Goal: Check status: Check status

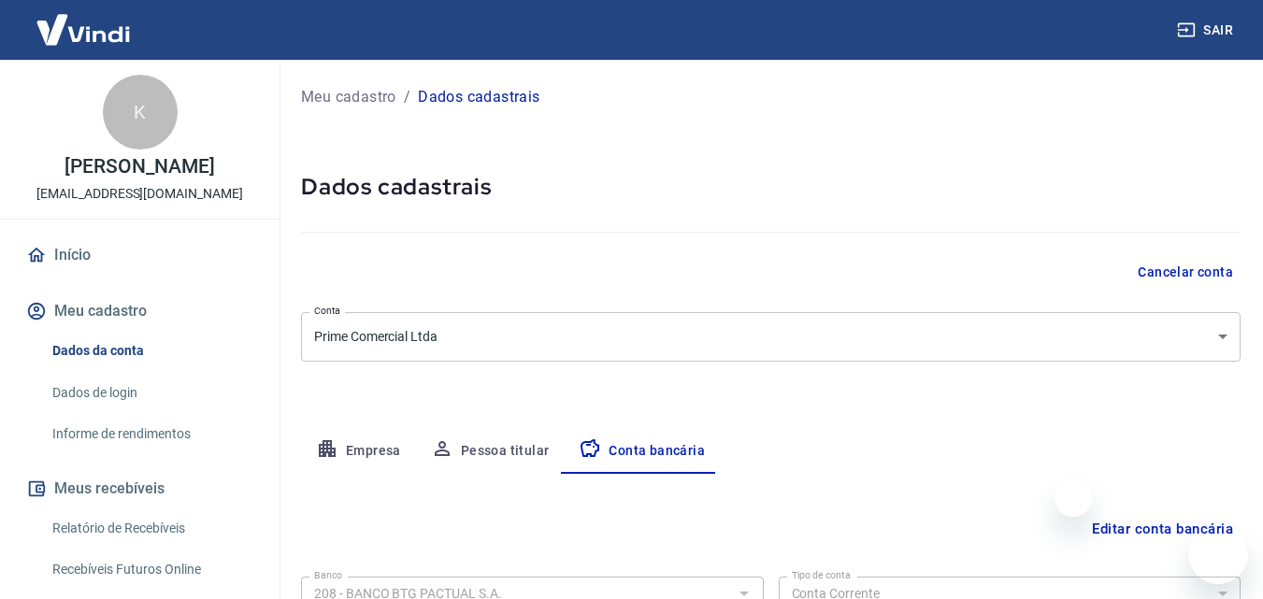
select select "1"
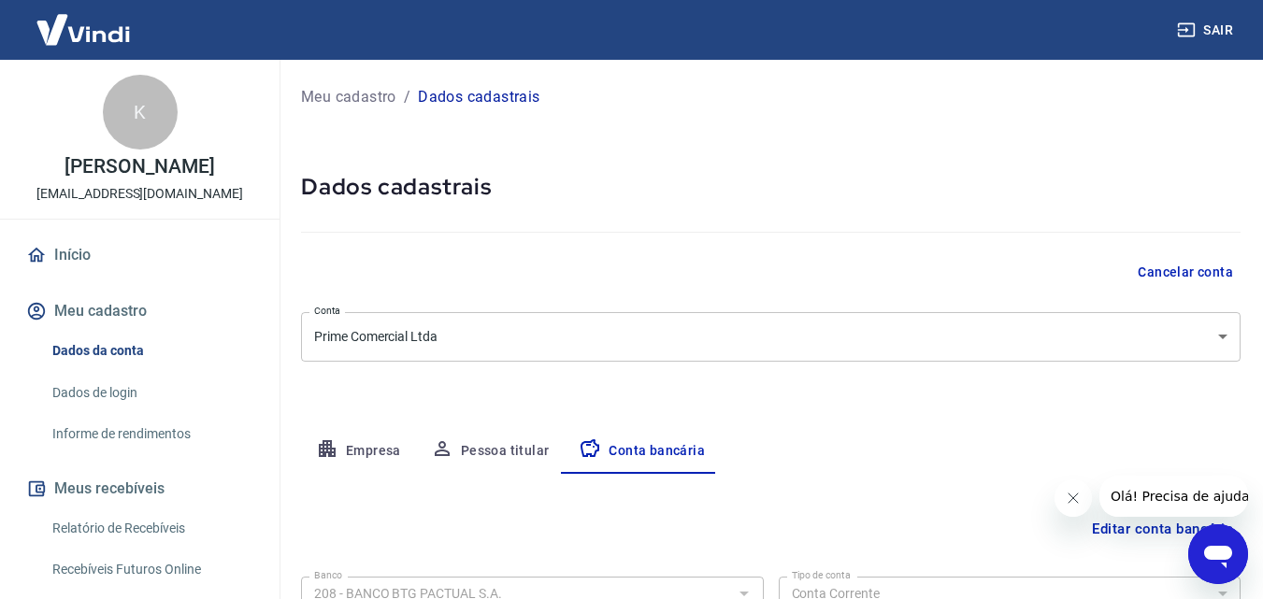
click at [133, 490] on button "Meus recebíveis" at bounding box center [139, 489] width 235 height 41
click at [133, 489] on button "Meus recebíveis" at bounding box center [139, 489] width 235 height 41
click at [377, 450] on button "Empresa" at bounding box center [358, 451] width 115 height 45
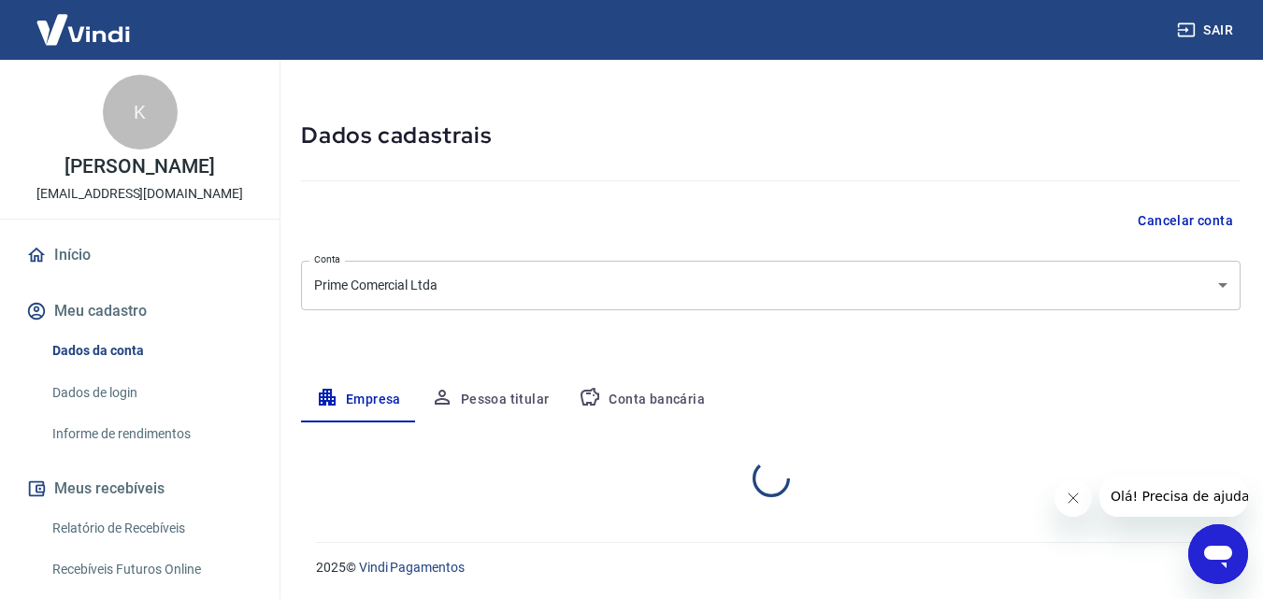
scroll to position [52, 0]
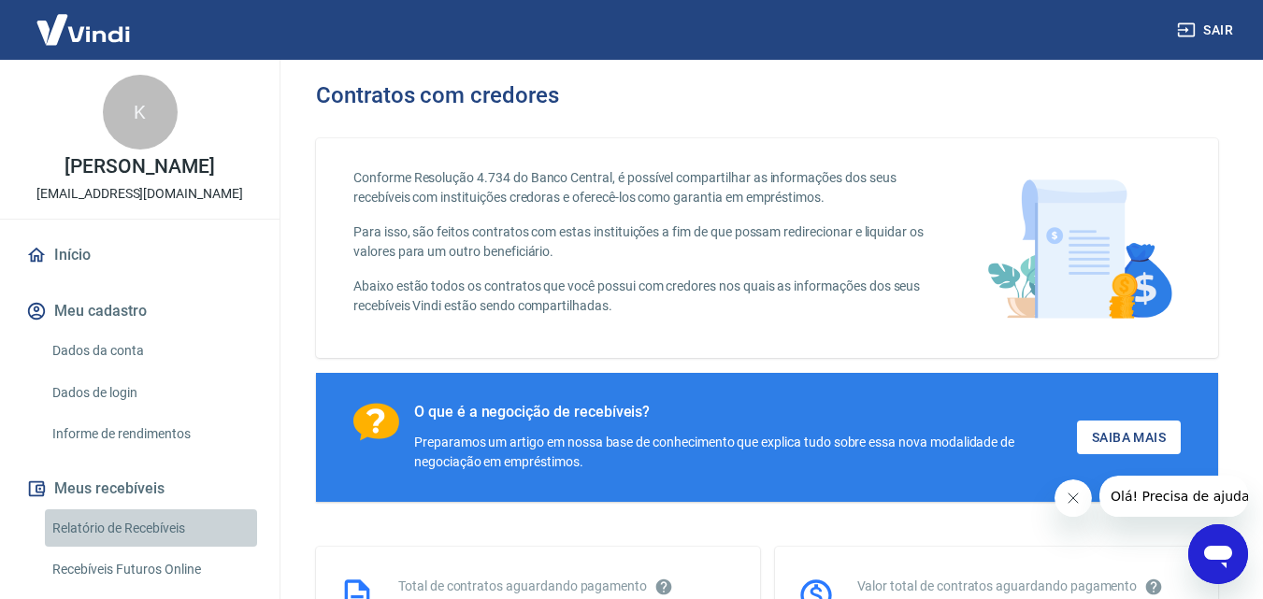
click at [159, 527] on link "Relatório de Recebíveis" at bounding box center [151, 529] width 212 height 38
